Goal: Find specific page/section: Find specific page/section

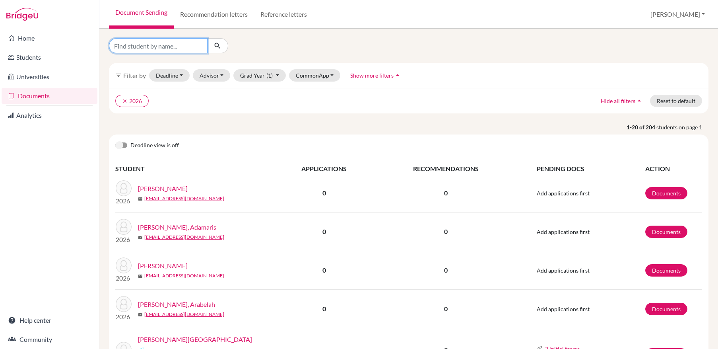
click at [132, 47] on input "Find student by name..." at bounding box center [158, 45] width 99 height 15
type input "[PERSON_NAME]"
click button "submit" at bounding box center [217, 45] width 21 height 15
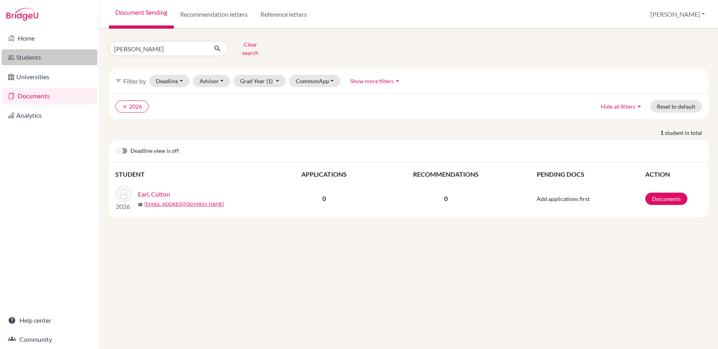
click at [31, 60] on link "Students" at bounding box center [50, 57] width 96 height 16
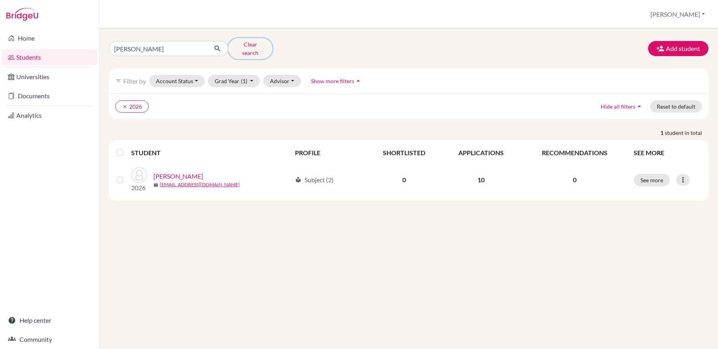
click at [244, 46] on button "Clear search" at bounding box center [250, 48] width 44 height 21
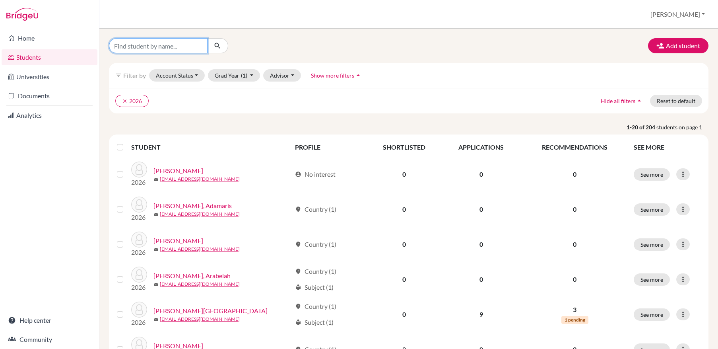
click at [190, 48] on input "Find student by name..." at bounding box center [158, 45] width 99 height 15
type input "[PERSON_NAME]"
click at [219, 45] on icon "submit" at bounding box center [217, 46] width 8 height 8
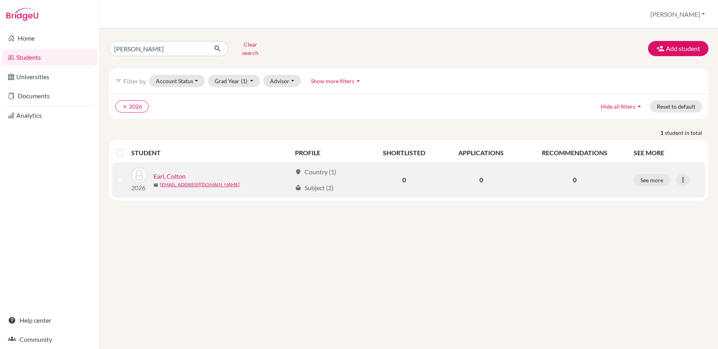
click at [182, 171] on link "Earl, Colton" at bounding box center [169, 176] width 32 height 10
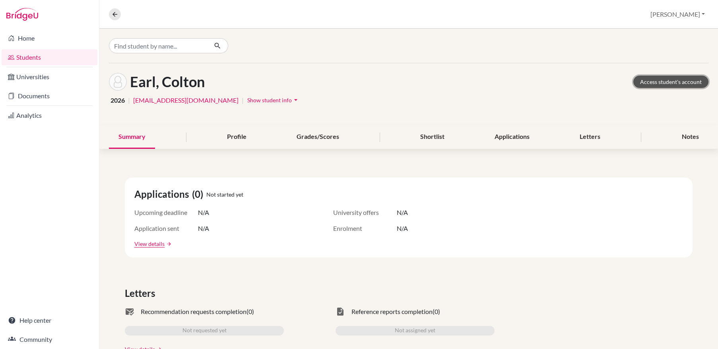
click at [677, 77] on link "Access student's account" at bounding box center [670, 82] width 75 height 12
click at [43, 100] on link "Documents" at bounding box center [50, 96] width 96 height 16
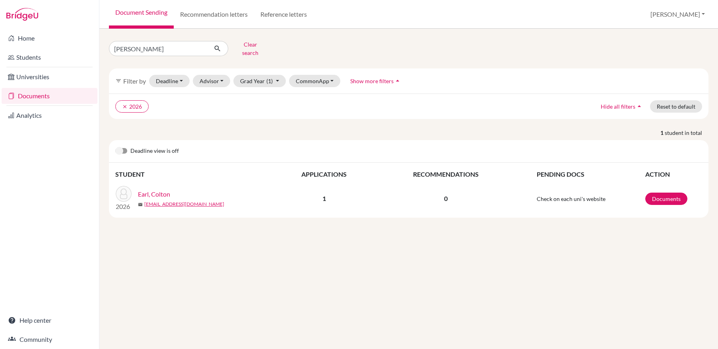
click at [155, 190] on link "Earl, Colton" at bounding box center [154, 194] width 32 height 10
